Goal: Task Accomplishment & Management: Complete application form

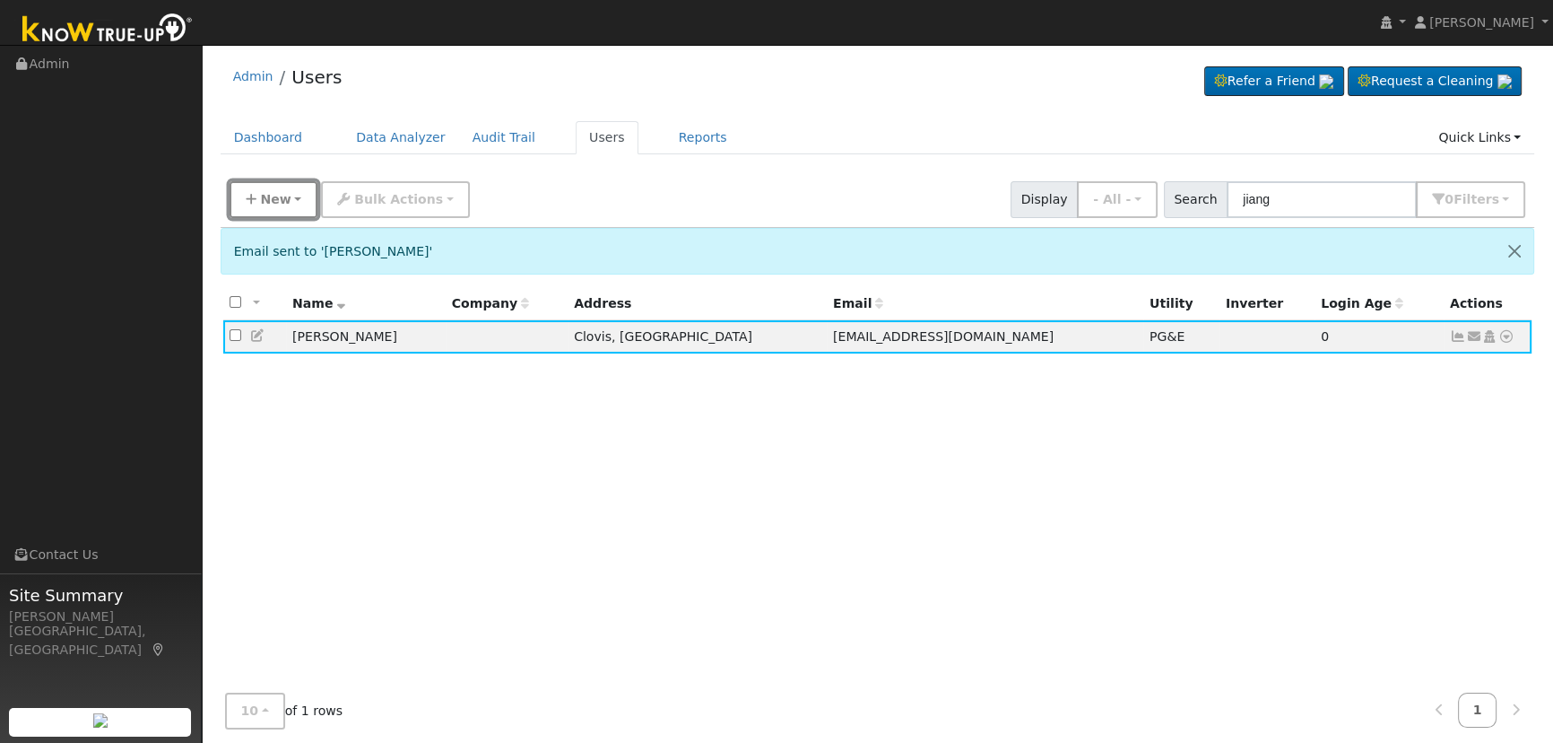
click at [280, 196] on span "New" at bounding box center [275, 199] width 30 height 14
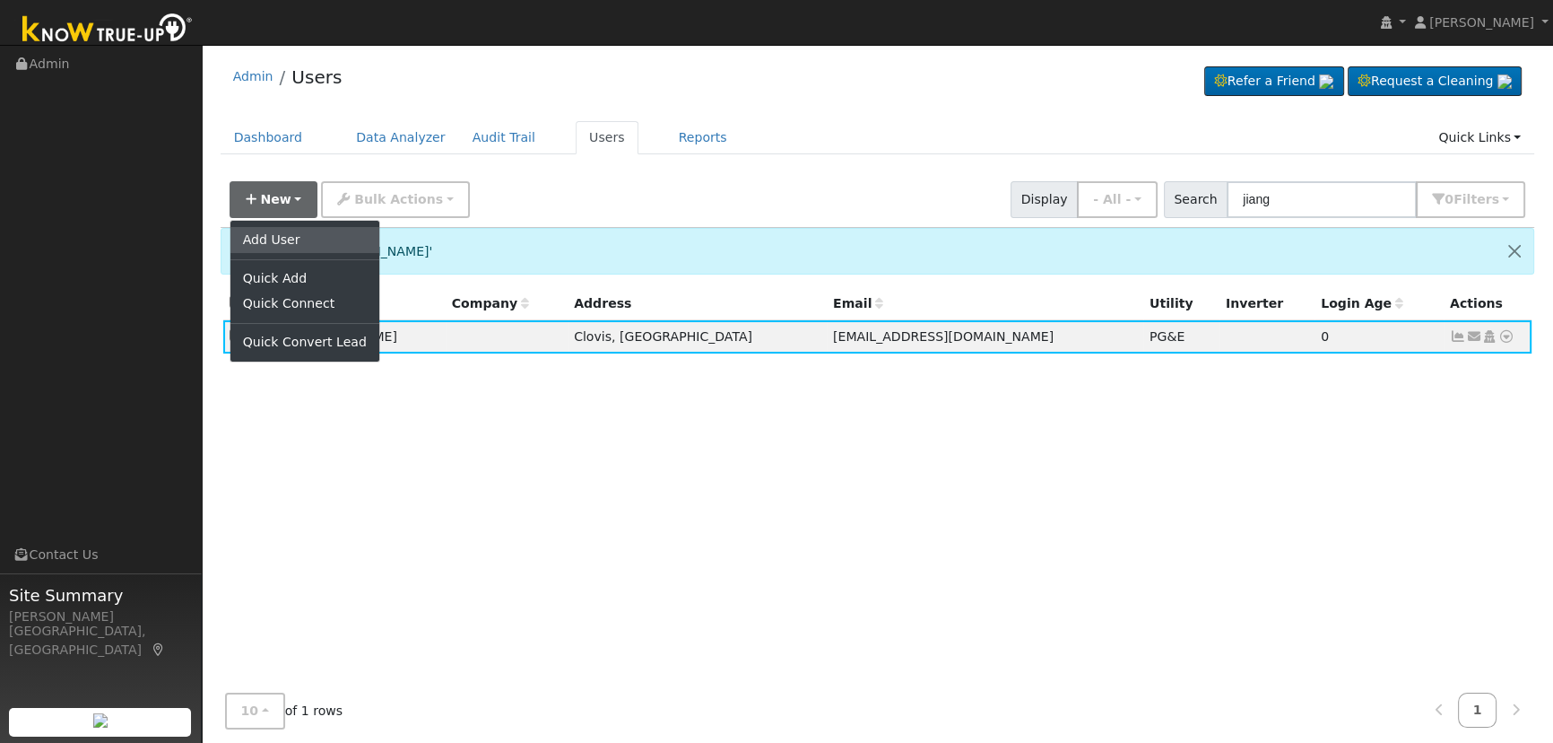
click at [314, 240] on link "Add User" at bounding box center [305, 239] width 149 height 25
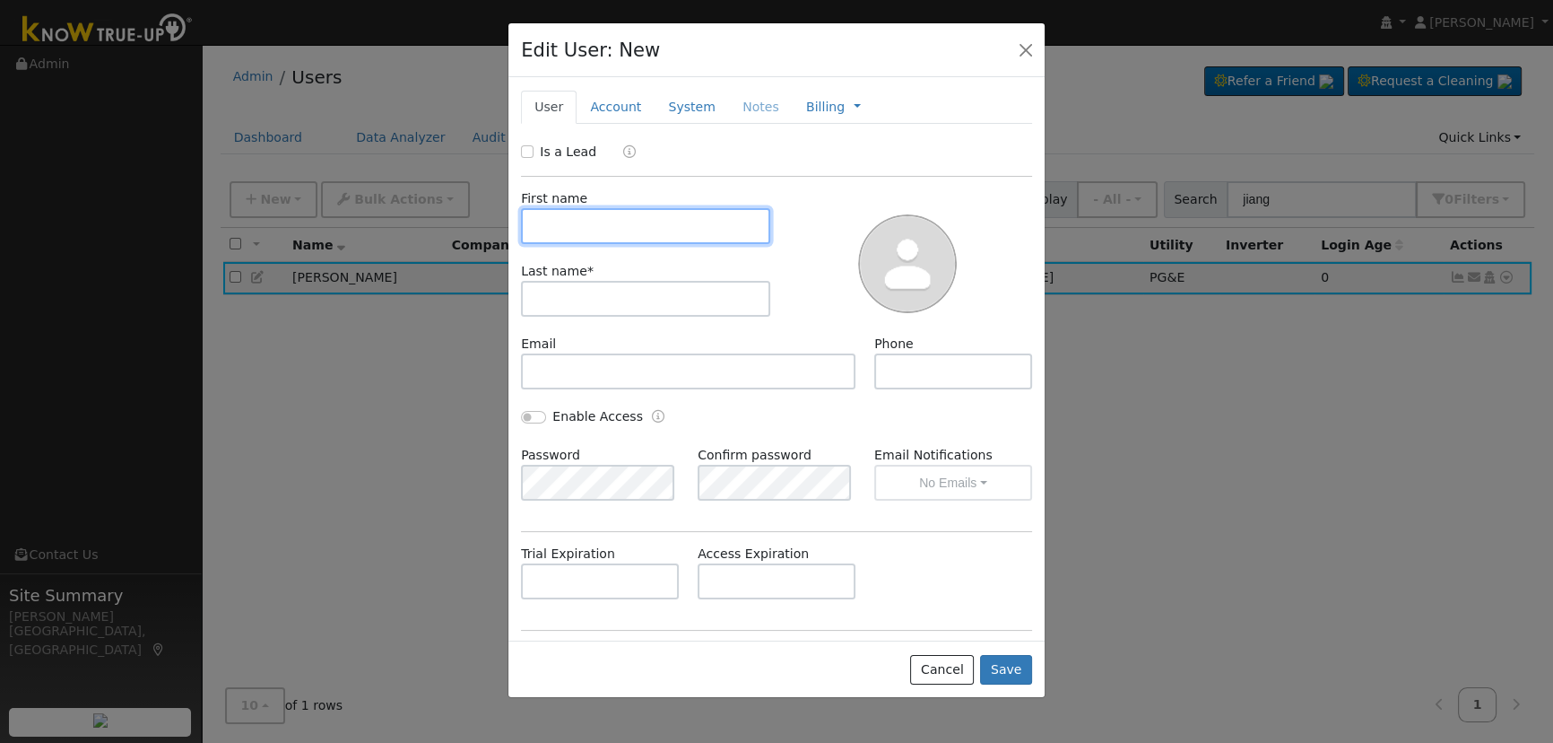
paste input "[PERSON_NAME]"
drag, startPoint x: 615, startPoint y: 231, endPoint x: 569, endPoint y: 225, distance: 47.0
click at [569, 225] on input "[PERSON_NAME]" at bounding box center [645, 226] width 249 height 36
type input "[PERSON_NAME]"
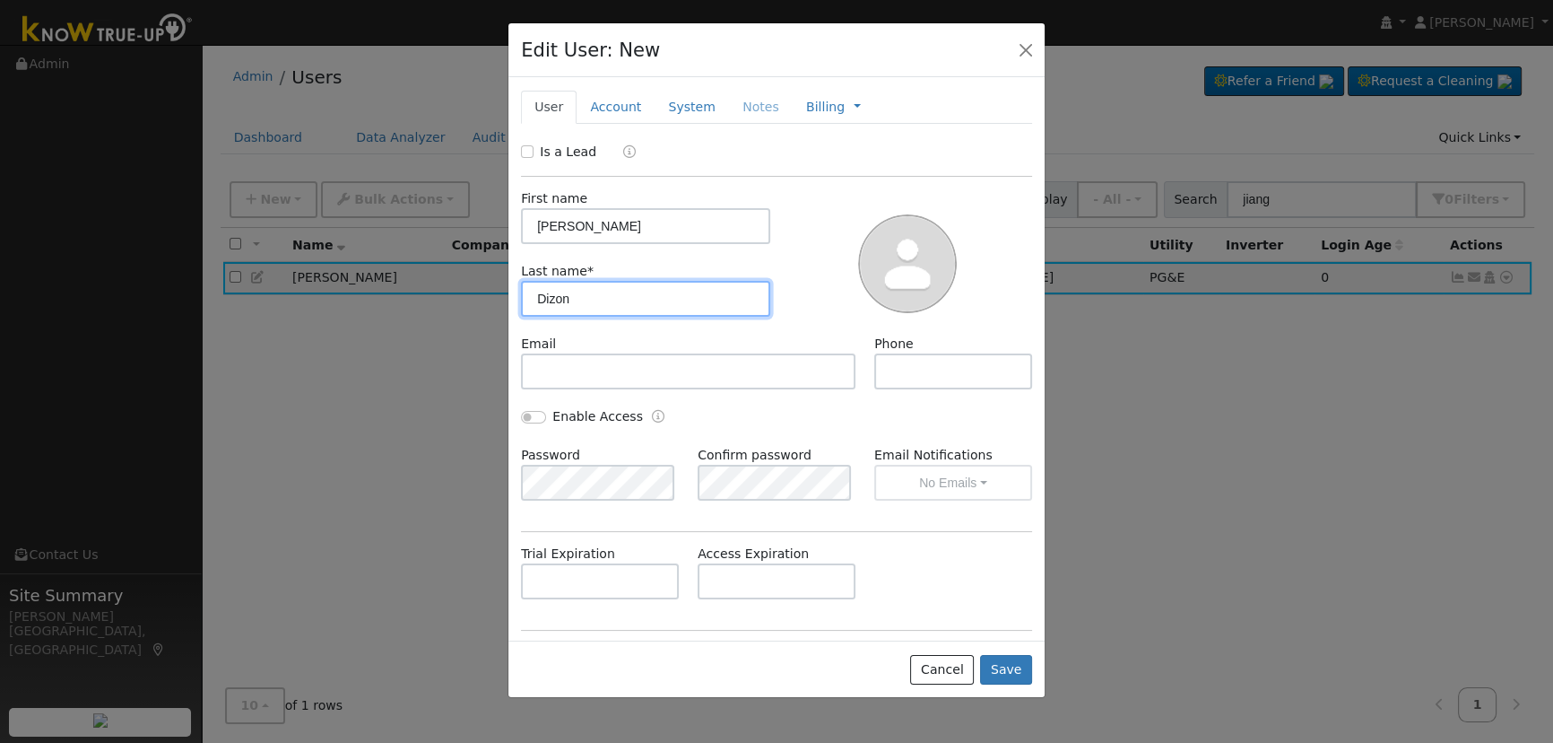
type input "Dizon"
click at [791, 237] on div at bounding box center [908, 261] width 262 height 145
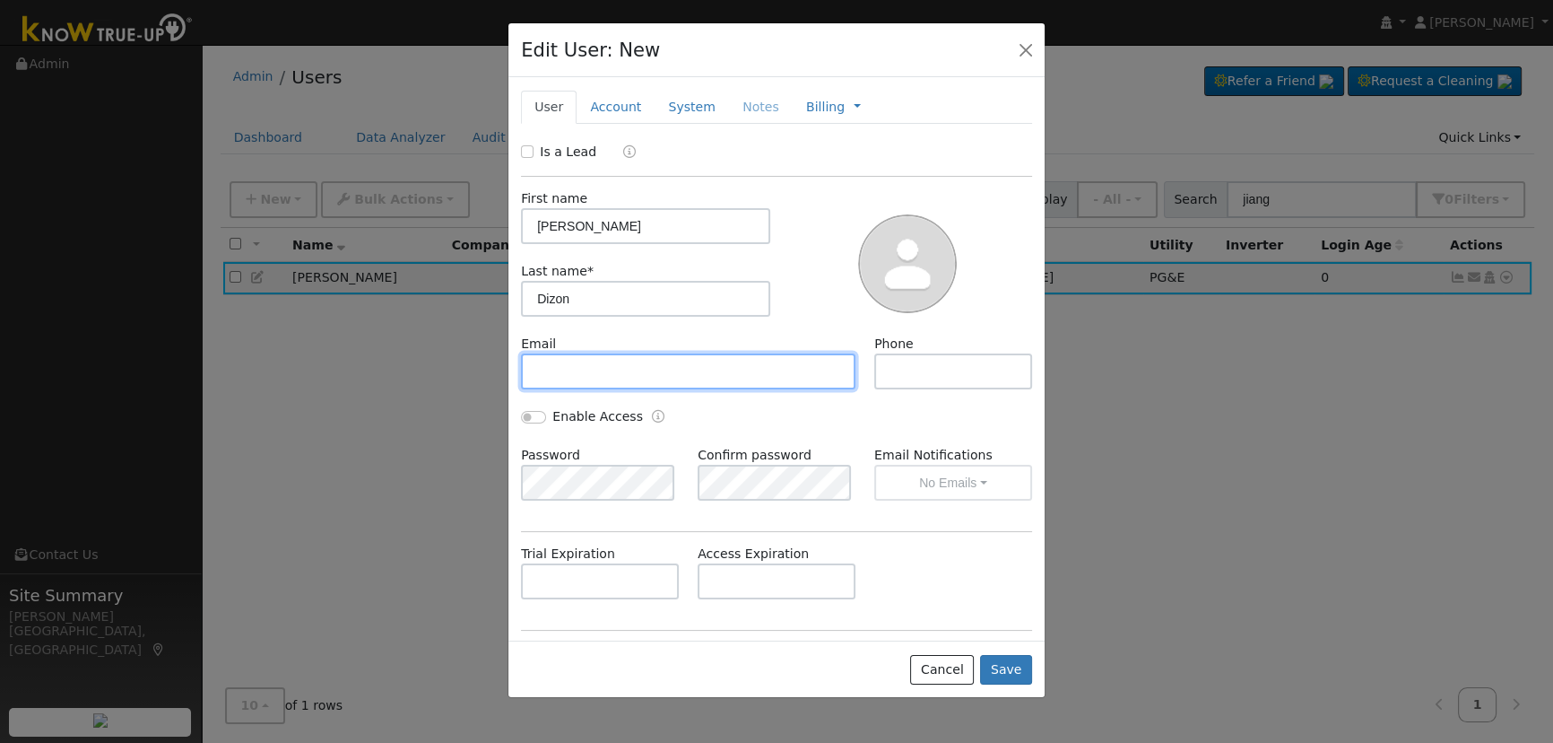
drag, startPoint x: 549, startPoint y: 368, endPoint x: 138, endPoint y: 386, distance: 411.2
click at [548, 368] on input "text" at bounding box center [688, 371] width 335 height 36
click at [587, 370] on input "text" at bounding box center [688, 371] width 335 height 36
paste input "[EMAIL_ADDRESS][DOMAIN_NAME]"
type input "[EMAIL_ADDRESS][DOMAIN_NAME]"
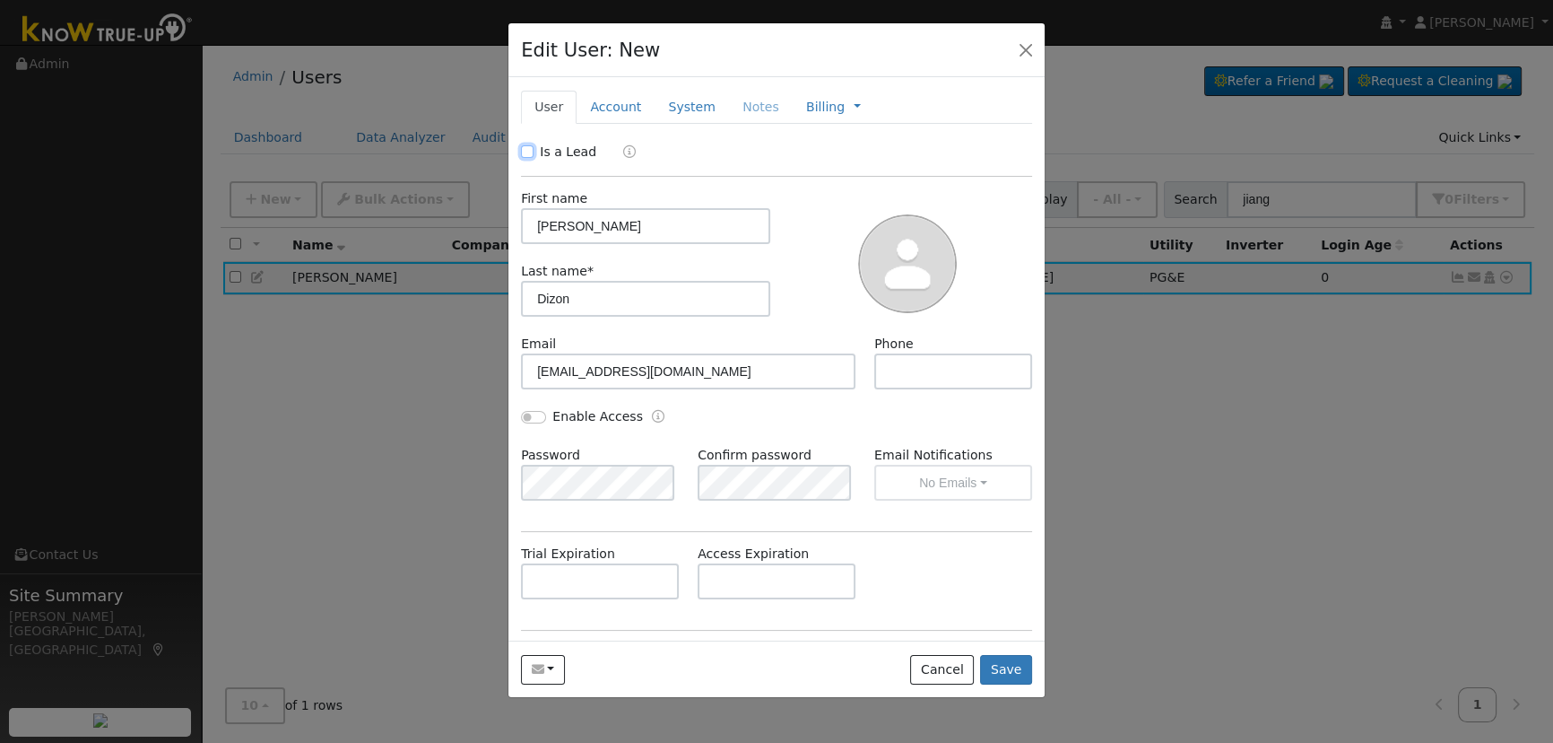
click at [528, 155] on input "Is a Lead" at bounding box center [527, 151] width 13 height 13
checkbox input "true"
click at [896, 370] on input "text" at bounding box center [954, 371] width 158 height 36
click at [899, 373] on input "text" at bounding box center [954, 371] width 158 height 36
paste input "[PHONE_NUMBER]"
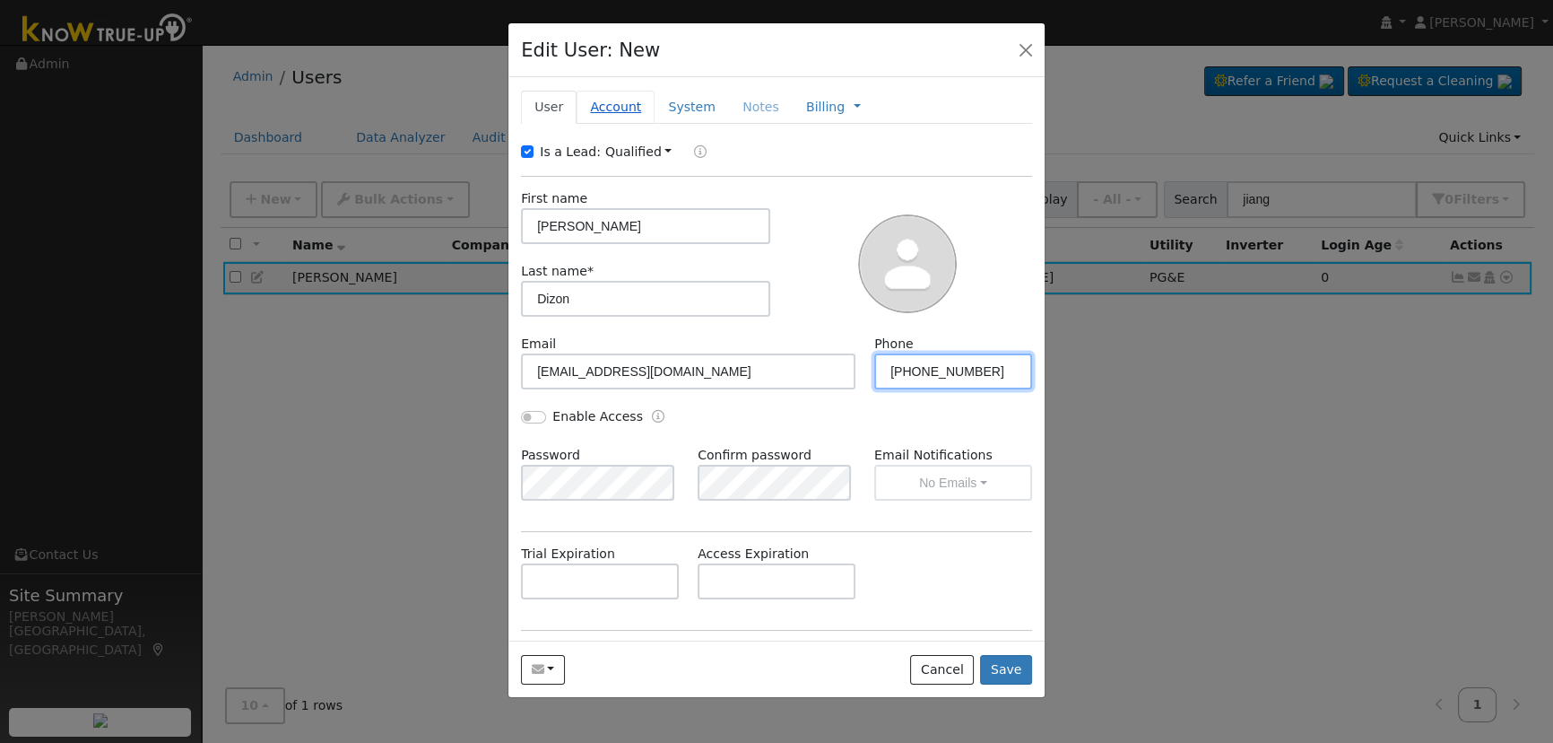
type input "[PHONE_NUMBER]"
click at [614, 107] on link "Account" at bounding box center [616, 107] width 78 height 33
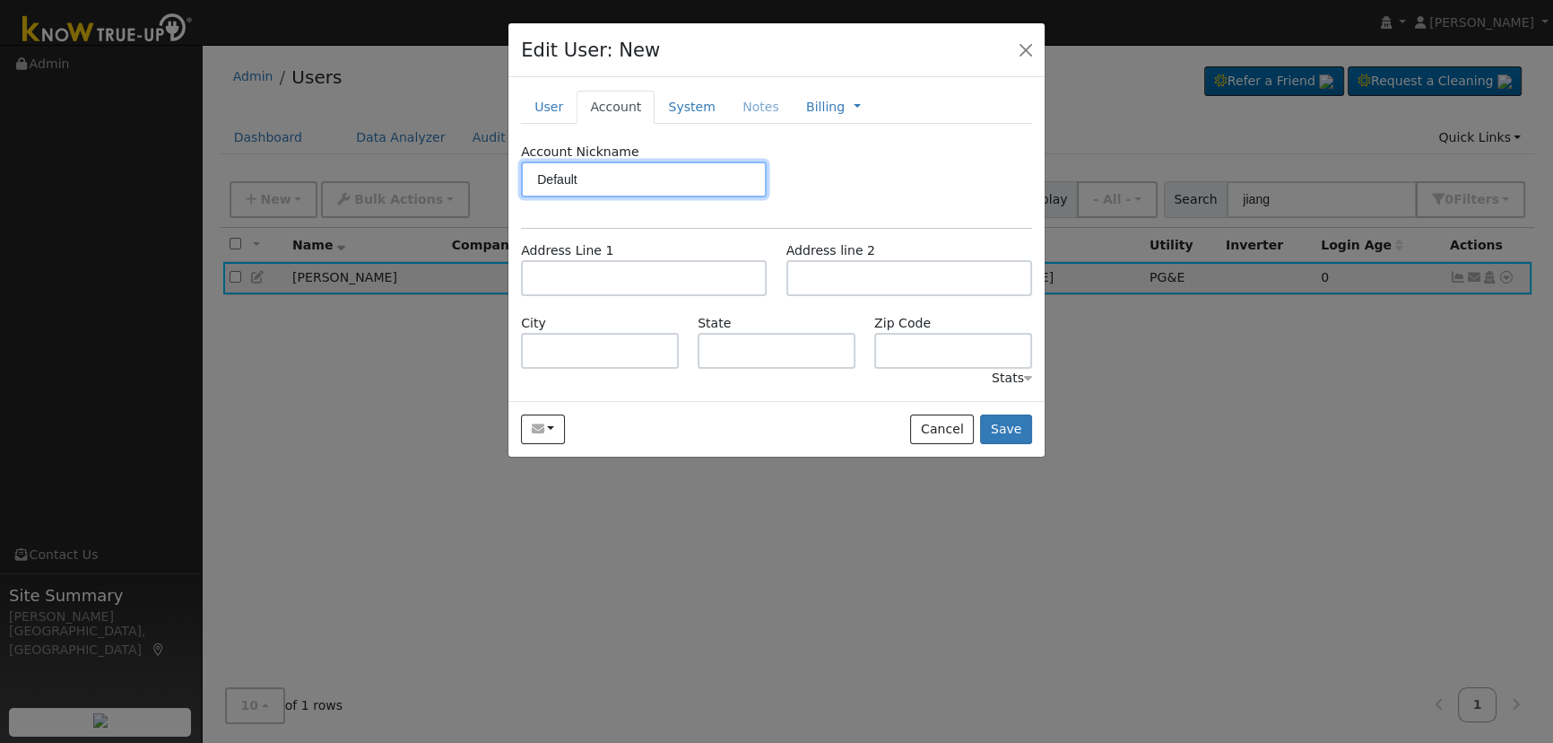
type input "Default"
drag, startPoint x: 578, startPoint y: 259, endPoint x: 583, endPoint y: 274, distance: 15.3
click at [579, 267] on div "Address Line 1" at bounding box center [644, 268] width 265 height 55
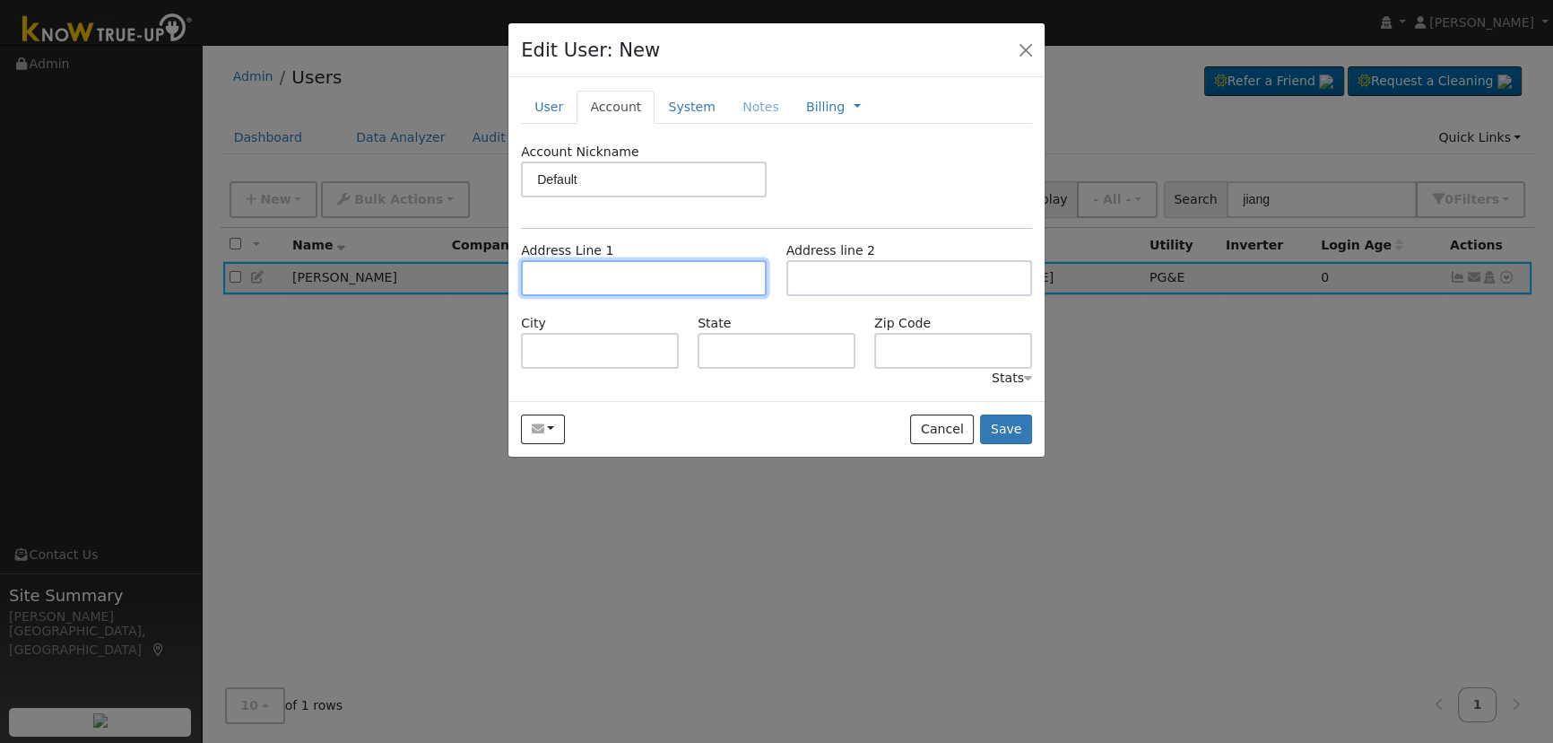
click at [584, 277] on input "text" at bounding box center [644, 278] width 246 height 36
click at [650, 276] on input "text" at bounding box center [644, 278] width 246 height 36
paste input "[STREET_ADDRESS][PERSON_NAME]"
type input "[STREET_ADDRESS][PERSON_NAME]"
click at [996, 421] on button "Save" at bounding box center [1006, 429] width 52 height 30
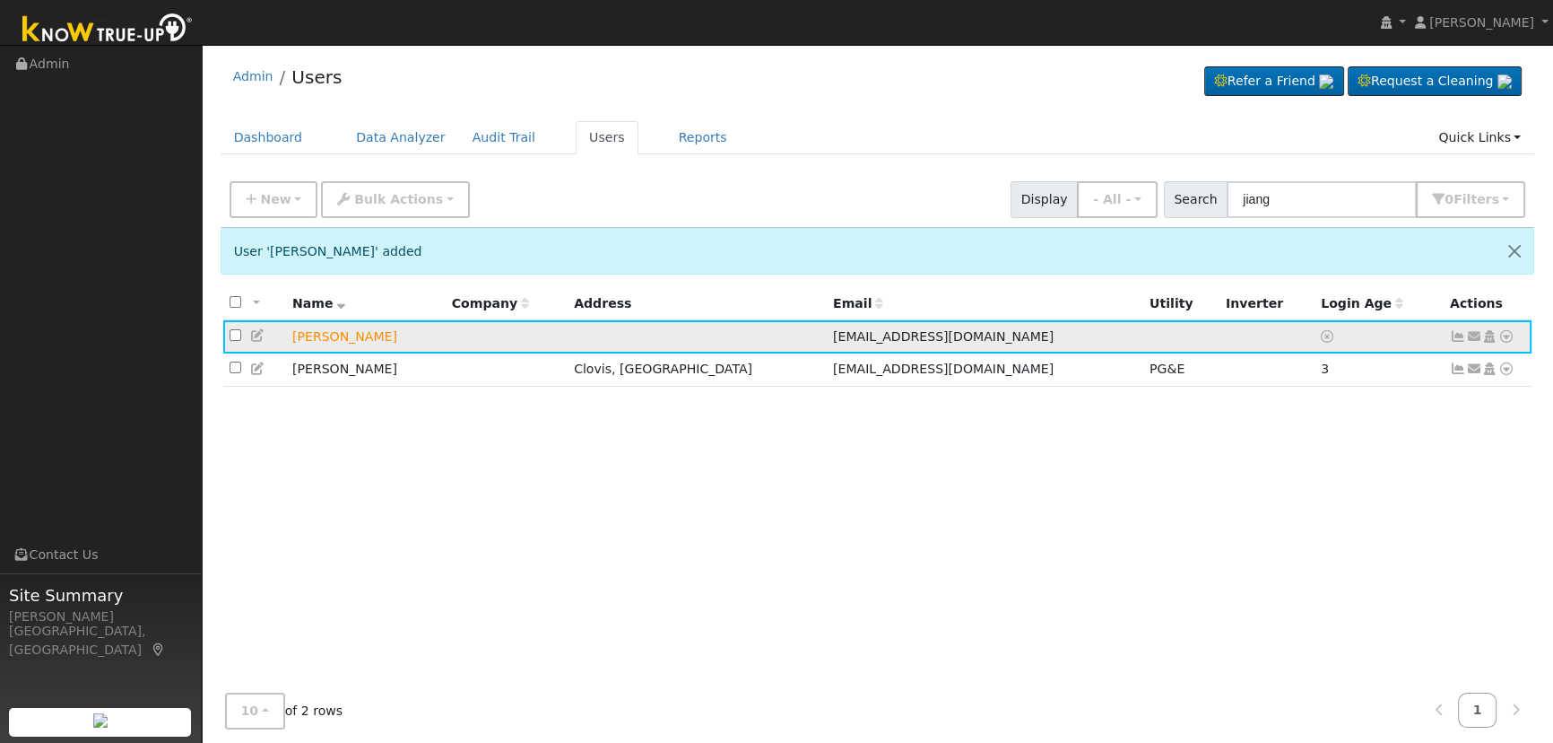
click at [1472, 338] on icon at bounding box center [1474, 336] width 16 height 13
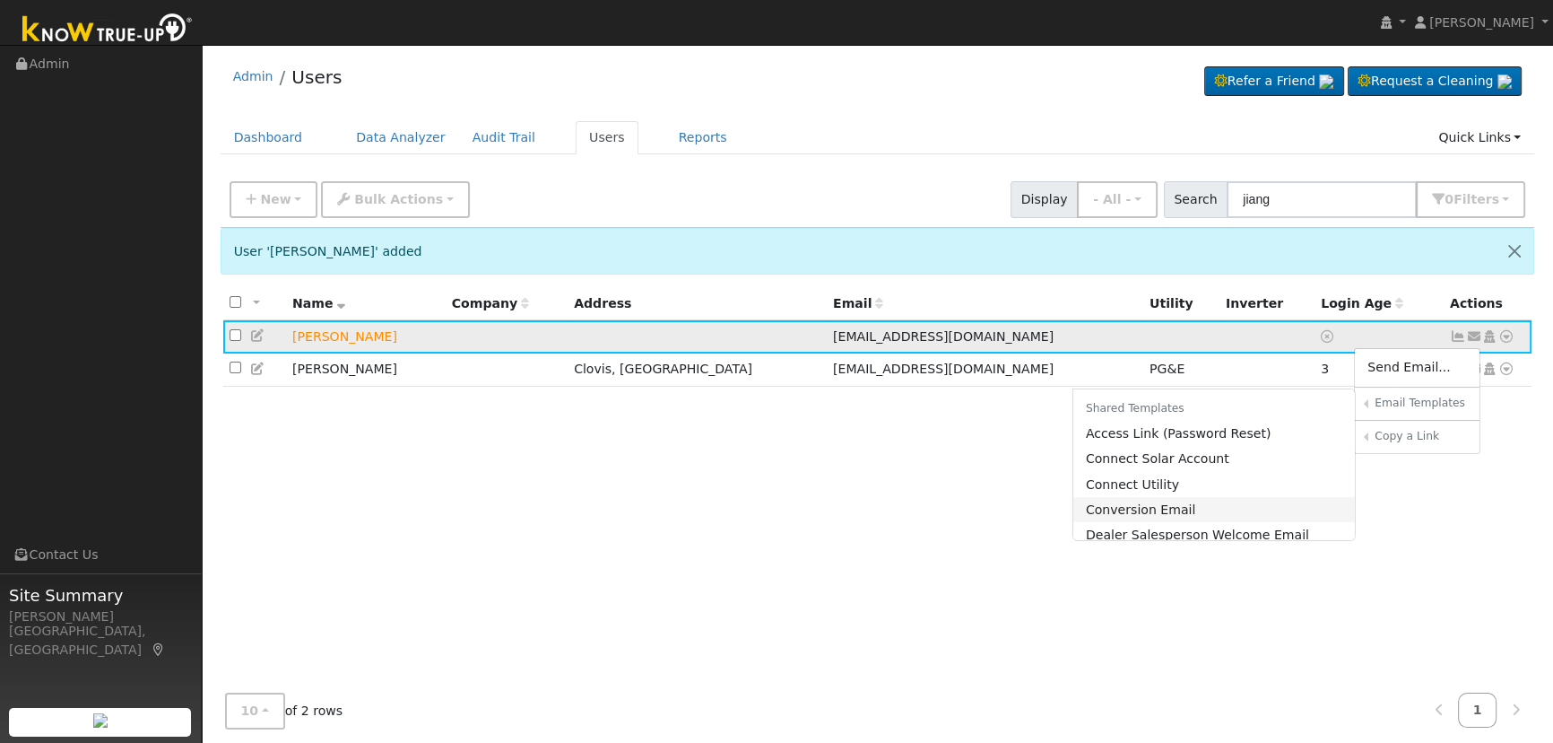
click at [1212, 508] on link "Conversion Email" at bounding box center [1215, 509] width 283 height 25
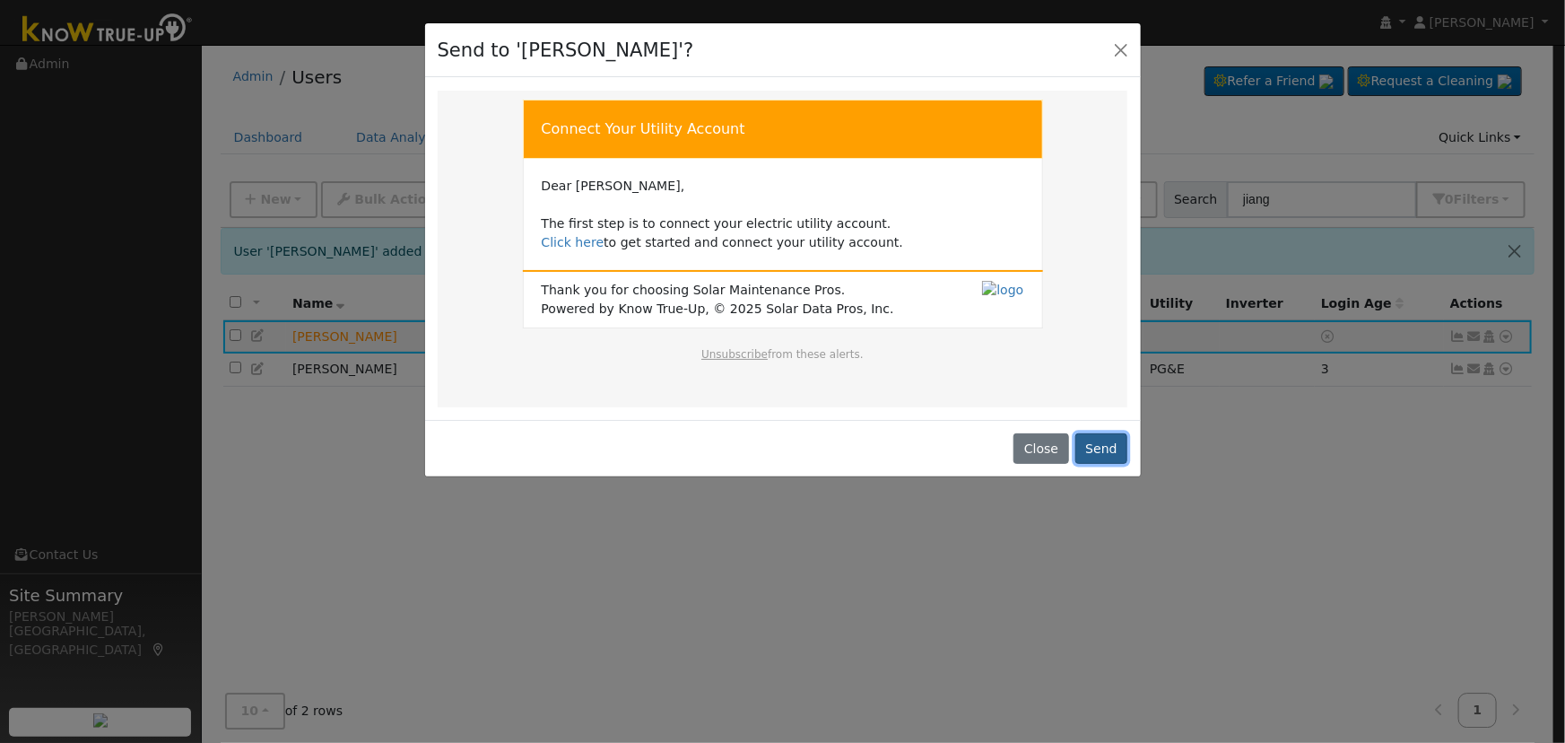
click at [1092, 438] on button "Send" at bounding box center [1101, 448] width 53 height 30
